Goal: Task Accomplishment & Management: Manage account settings

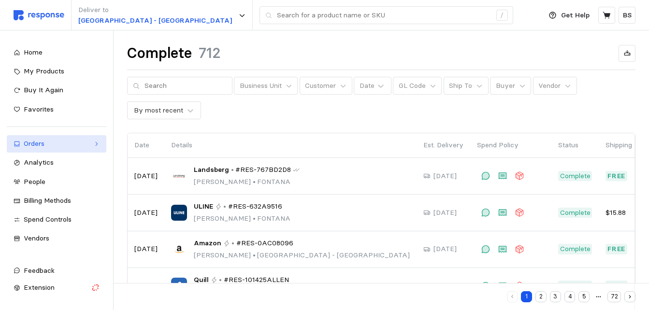
click at [58, 143] on div "Orders" at bounding box center [57, 144] width 66 height 11
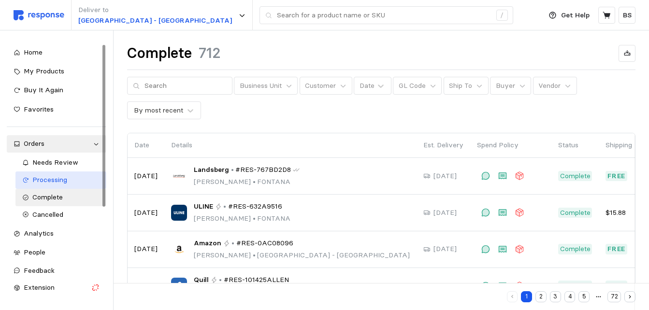
click at [59, 180] on span "Processing" at bounding box center [49, 180] width 35 height 9
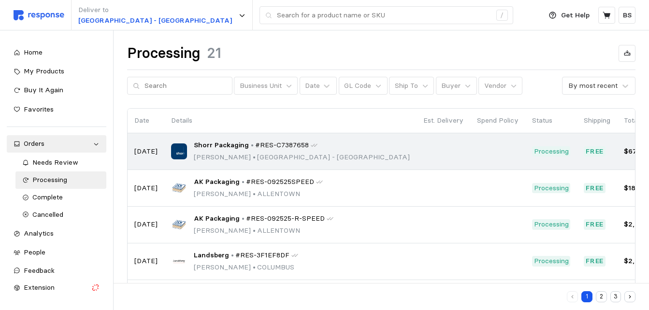
click at [266, 146] on span "#RES-C7387658" at bounding box center [282, 145] width 54 height 11
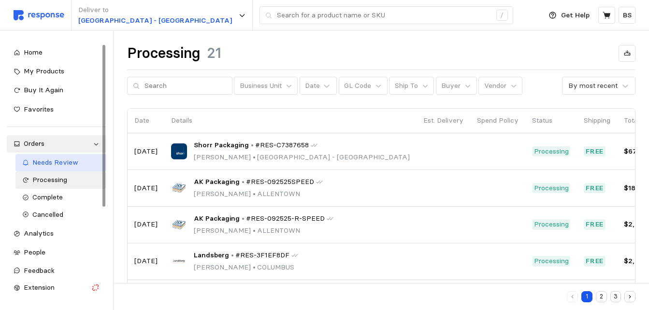
click at [61, 165] on span "Needs Review" at bounding box center [55, 162] width 46 height 9
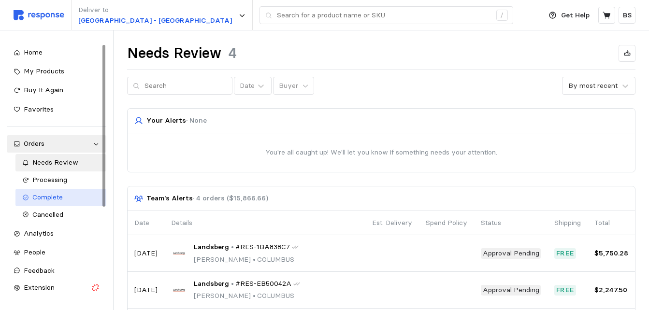
click at [55, 196] on span "Complete" at bounding box center [47, 197] width 30 height 9
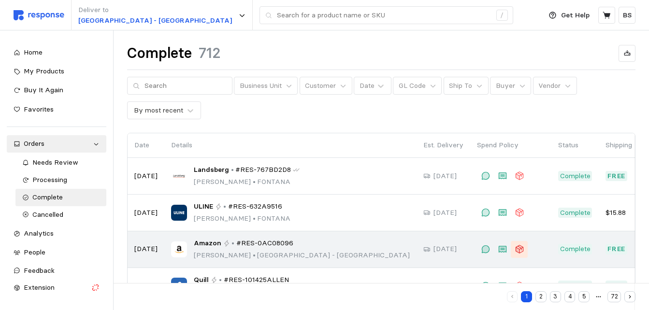
click at [515, 250] on icon at bounding box center [520, 250] width 10 height 10
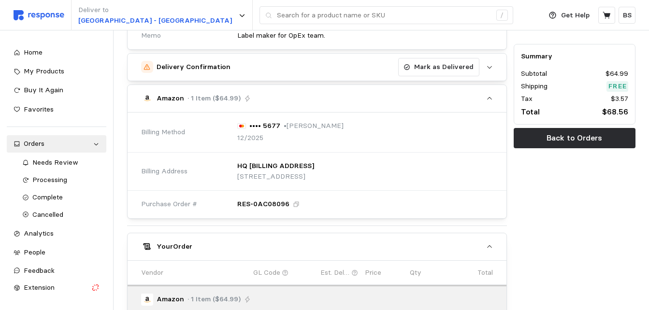
scroll to position [339, 0]
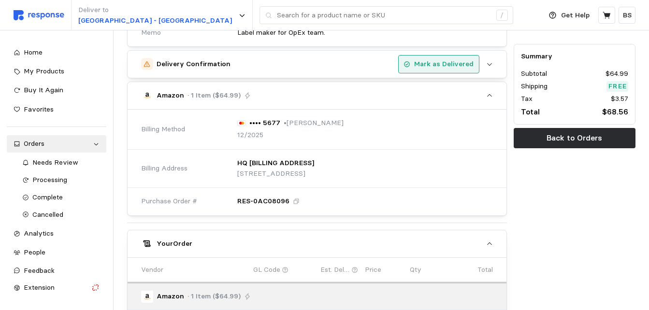
click at [434, 63] on p "Mark as Delivered" at bounding box center [443, 64] width 59 height 11
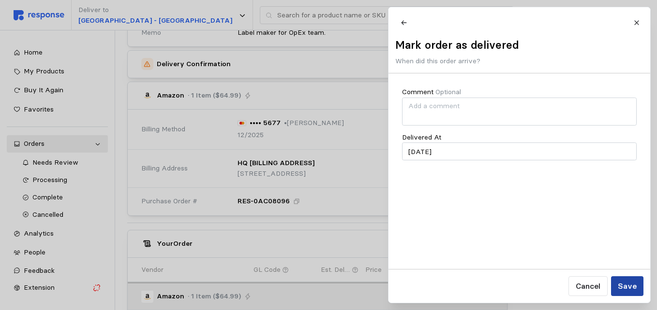
click at [624, 285] on p "Save" at bounding box center [626, 286] width 19 height 12
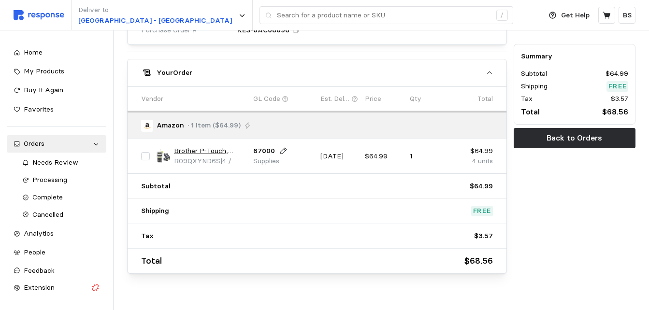
scroll to position [528, 0]
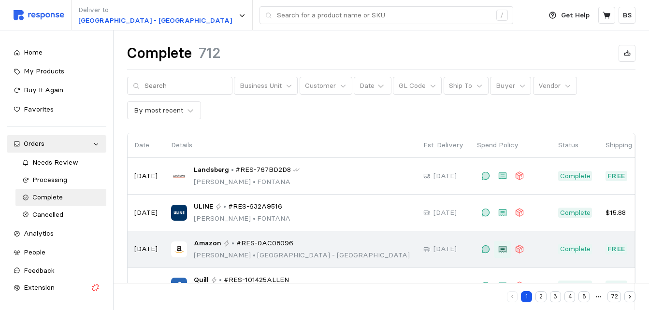
click at [499, 249] on icon at bounding box center [503, 249] width 8 height 7
